Goal: Transaction & Acquisition: Purchase product/service

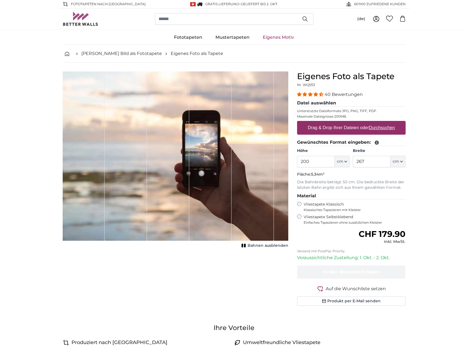
click at [389, 126] on u "Durchsuchen" at bounding box center [381, 127] width 26 height 5
click at [389, 122] on input "Drag & Drop Ihrer Dateien oder Durchsuchen" at bounding box center [351, 122] width 108 height 2
type input "**********"
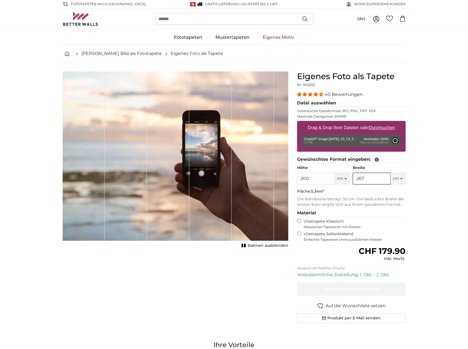
click at [367, 176] on input "267" at bounding box center [372, 179] width 38 height 12
type input "150"
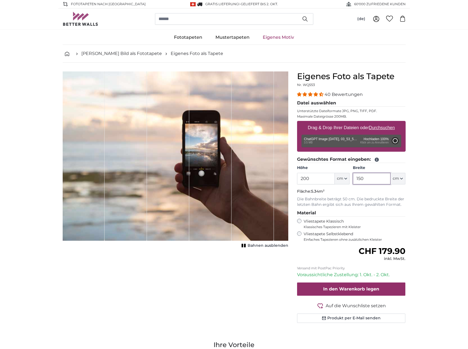
type input "66"
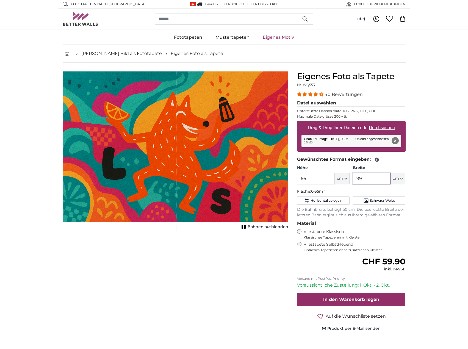
type input "9"
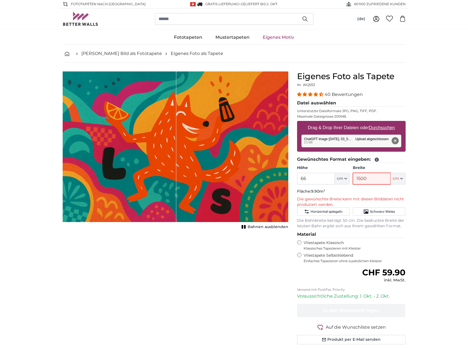
type input "1500"
click at [315, 181] on input "66" at bounding box center [316, 179] width 38 height 12
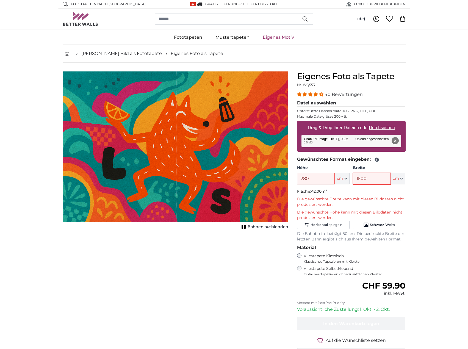
click at [371, 177] on input "1500" at bounding box center [372, 179] width 38 height 12
click at [320, 178] on input "280" at bounding box center [316, 179] width 38 height 12
type input "200"
type input "50"
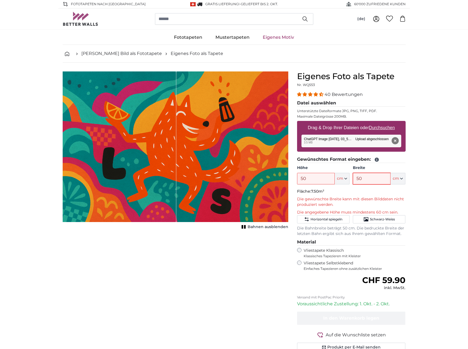
type input "50"
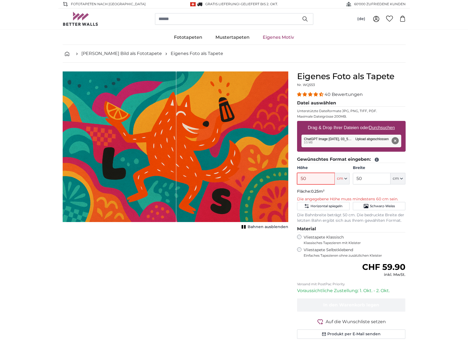
click at [320, 178] on input "50" at bounding box center [316, 179] width 38 height 12
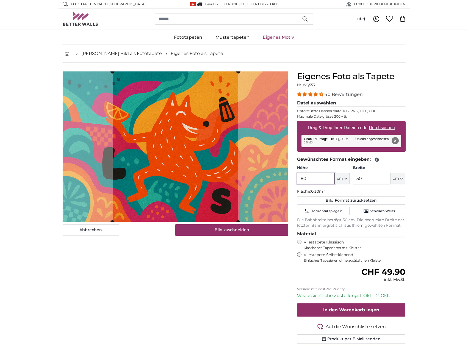
type input "80"
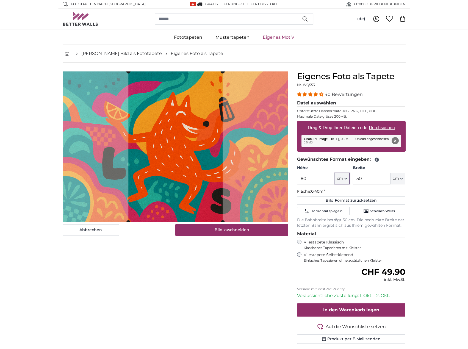
click at [0, 0] on slot at bounding box center [0, 0] width 0 height 0
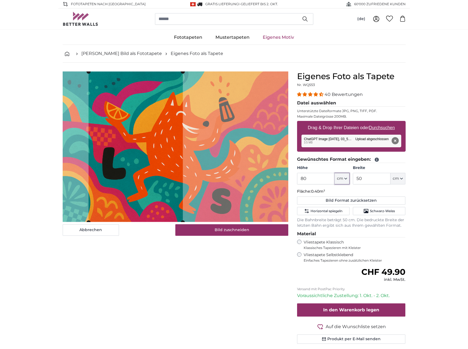
click at [149, 179] on cropper-handle at bounding box center [135, 147] width 94 height 150
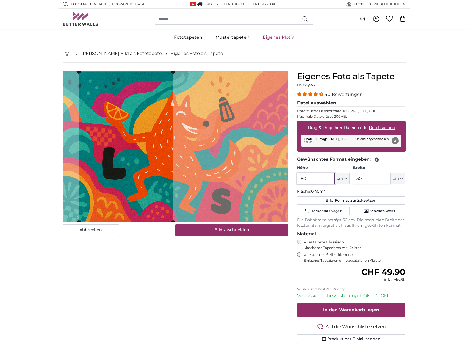
click at [314, 180] on input "80" at bounding box center [316, 179] width 38 height 12
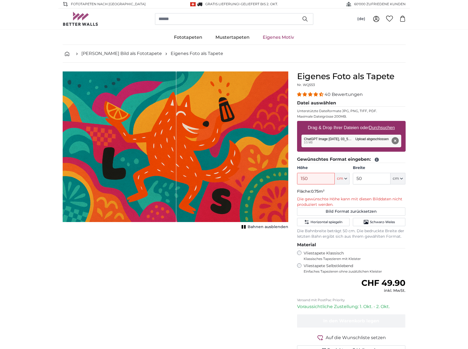
drag, startPoint x: 145, startPoint y: 178, endPoint x: 215, endPoint y: 179, distance: 70.0
click at [215, 179] on div "1 of 1" at bounding box center [175, 146] width 225 height 150
click at [315, 178] on input "150" at bounding box center [316, 179] width 38 height 12
click at [315, 178] on input "120" at bounding box center [316, 179] width 38 height 12
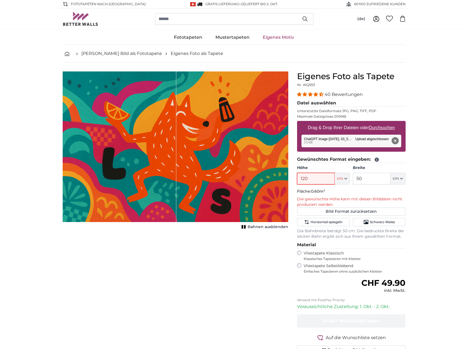
click at [315, 178] on input "120" at bounding box center [316, 179] width 38 height 12
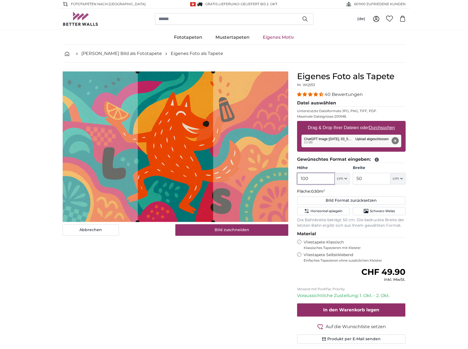
click at [315, 178] on input "100" at bounding box center [316, 179] width 38 height 12
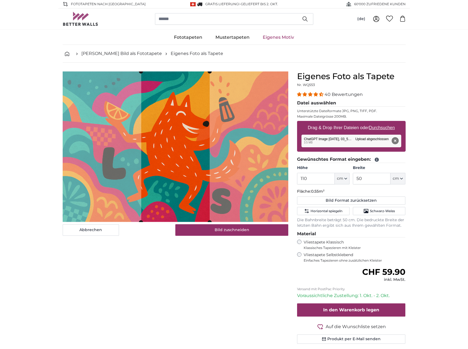
click at [394, 141] on button "Entfernen" at bounding box center [394, 140] width 7 height 7
type input "66"
type input "99"
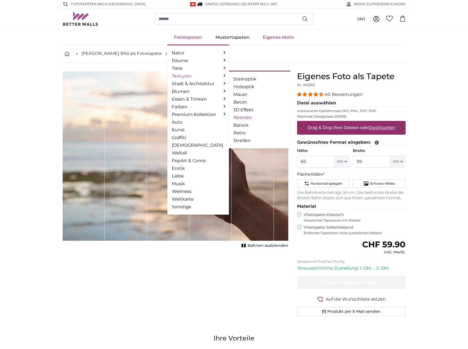
click at [243, 118] on link "Abstrakt" at bounding box center [259, 117] width 53 height 7
